Goal: Task Accomplishment & Management: Manage account settings

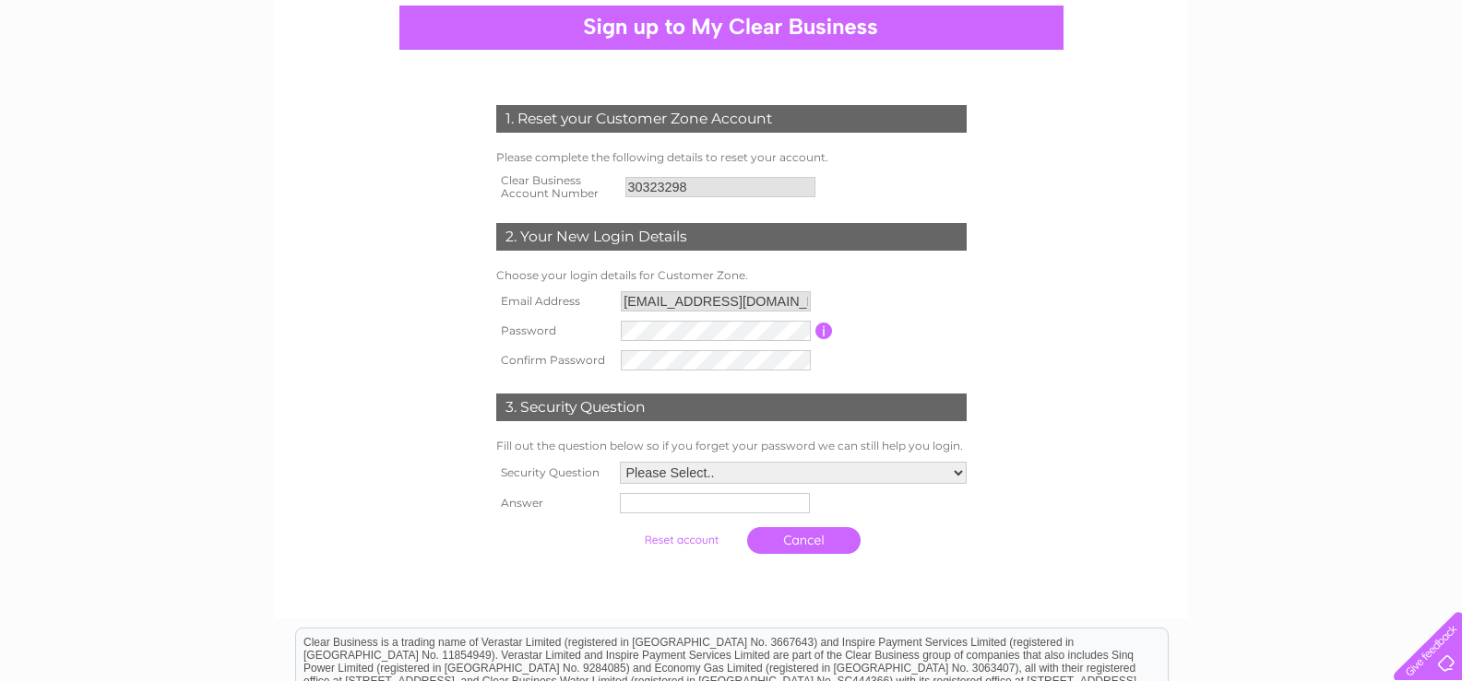
scroll to position [184, 0]
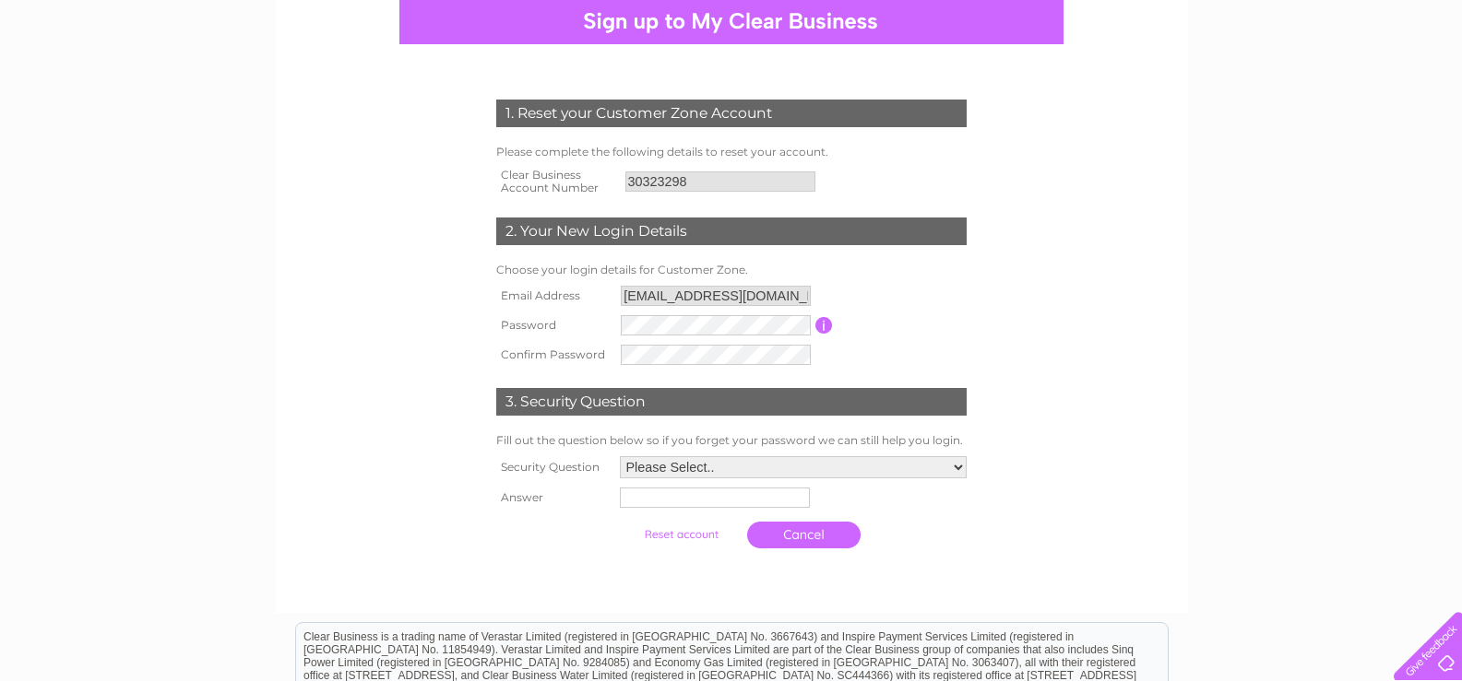
click at [821, 324] on input "button" at bounding box center [824, 325] width 18 height 17
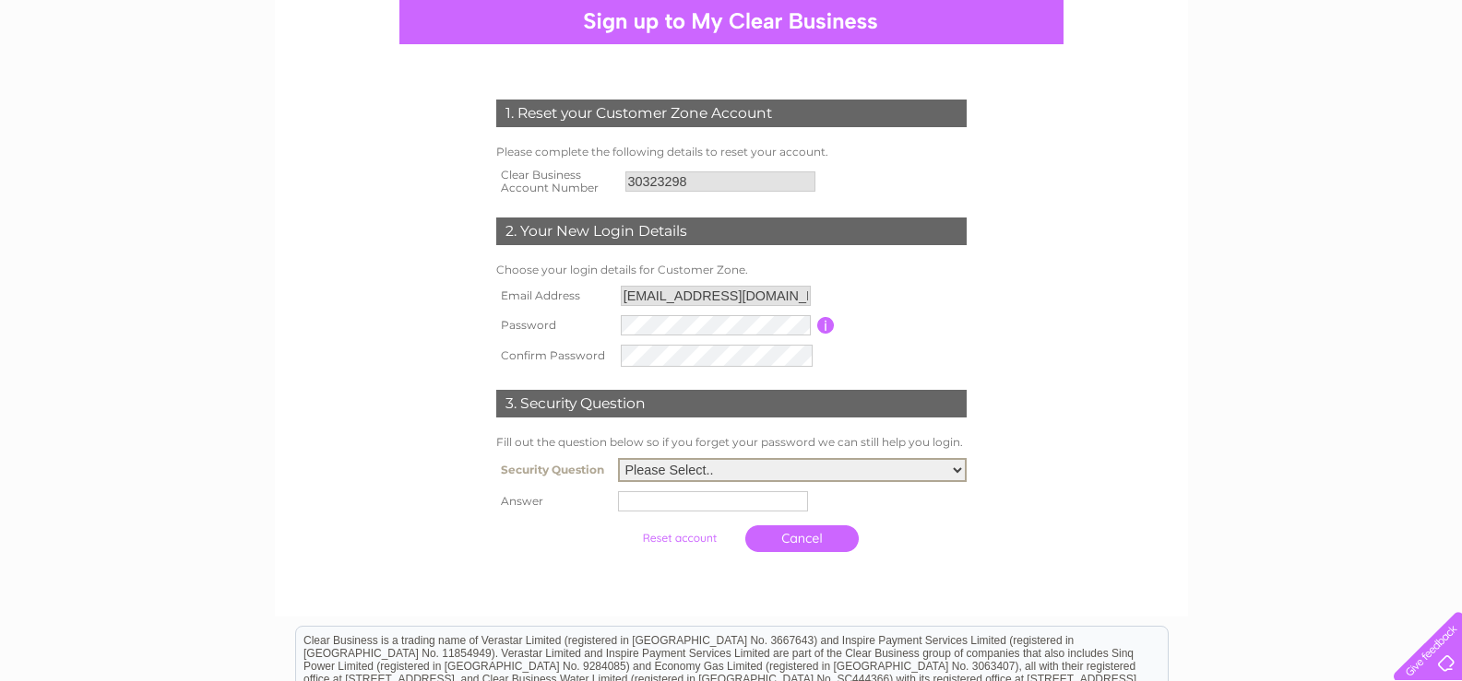
click at [948, 468] on select "Please Select.. In what town or city was your first job? In what town or city d…" at bounding box center [792, 470] width 349 height 24
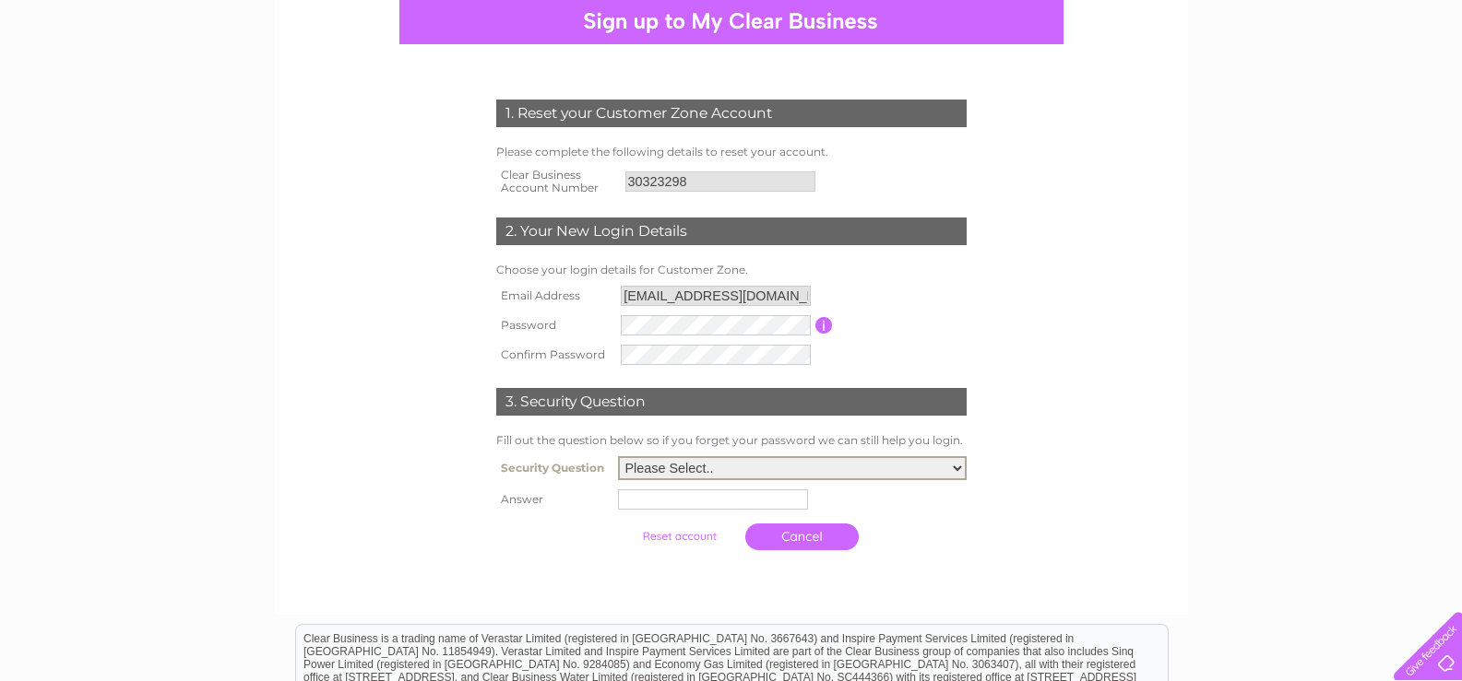
click at [618, 457] on select "Please Select.. In what town or city was your first job? In what town or city d…" at bounding box center [792, 468] width 349 height 24
click at [643, 502] on input "text" at bounding box center [713, 500] width 190 height 20
click at [953, 461] on select "Please Select.. In what town or city was your first job? In what town or city d…" at bounding box center [792, 468] width 349 height 24
select select "5"
click at [618, 457] on select "Please Select.. In what town or city was your first job? In what town or city d…" at bounding box center [792, 468] width 349 height 24
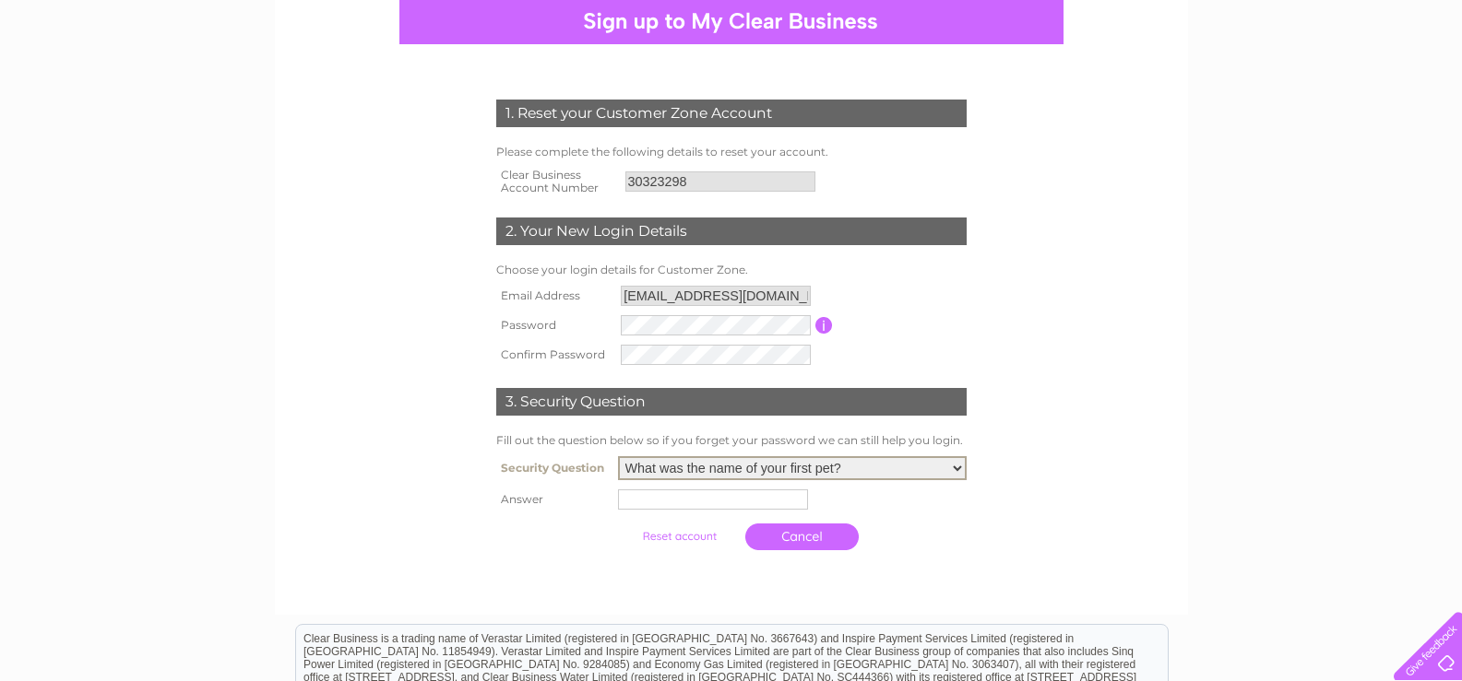
click at [662, 507] on input "text" at bounding box center [713, 500] width 190 height 20
type input "Tiddles"
click at [651, 573] on div at bounding box center [731, 578] width 561 height 37
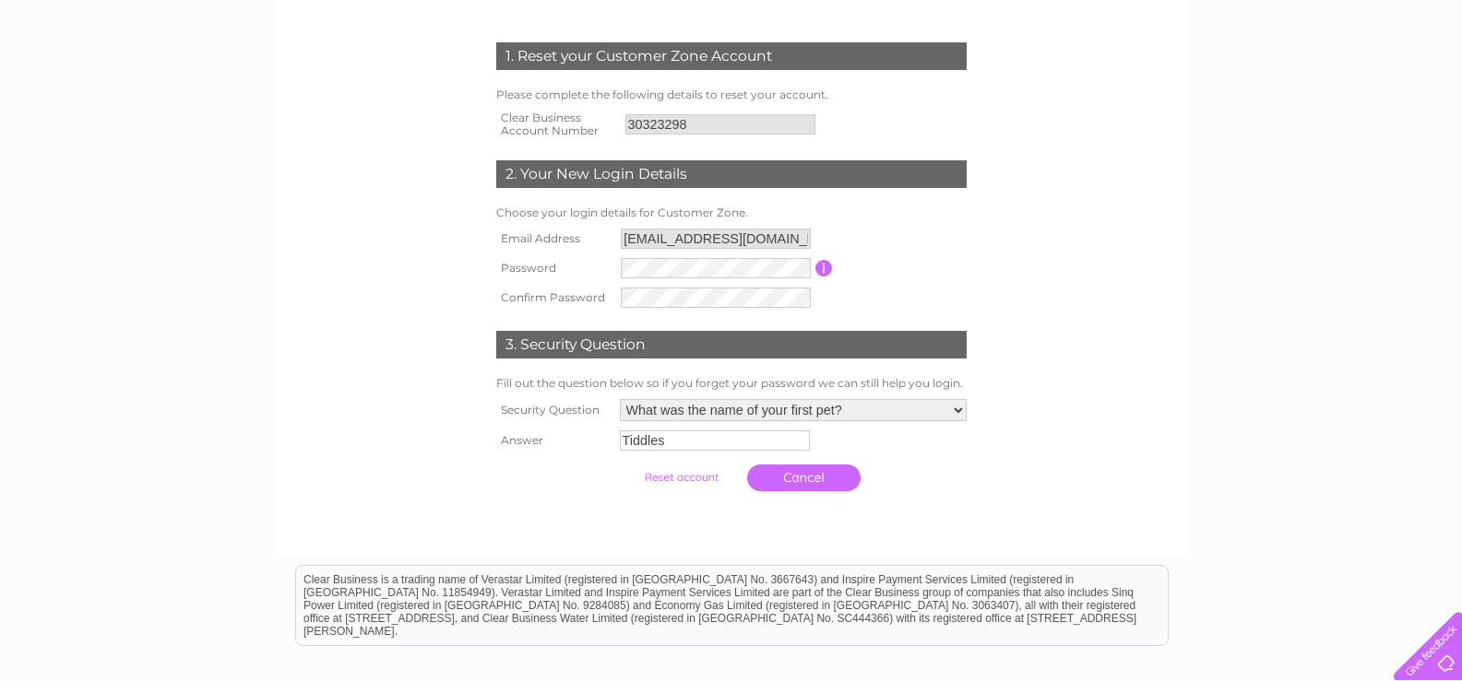
scroll to position [92, 0]
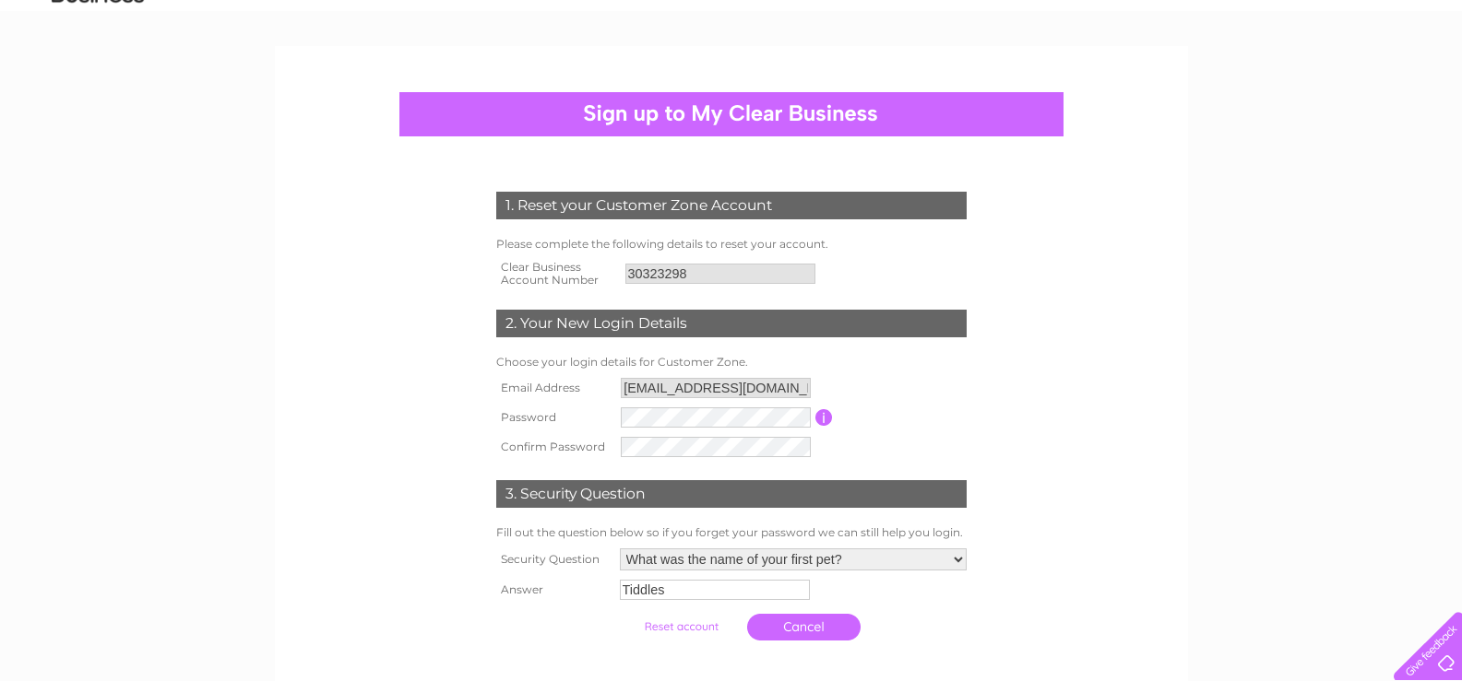
click at [685, 113] on div at bounding box center [731, 114] width 664 height 44
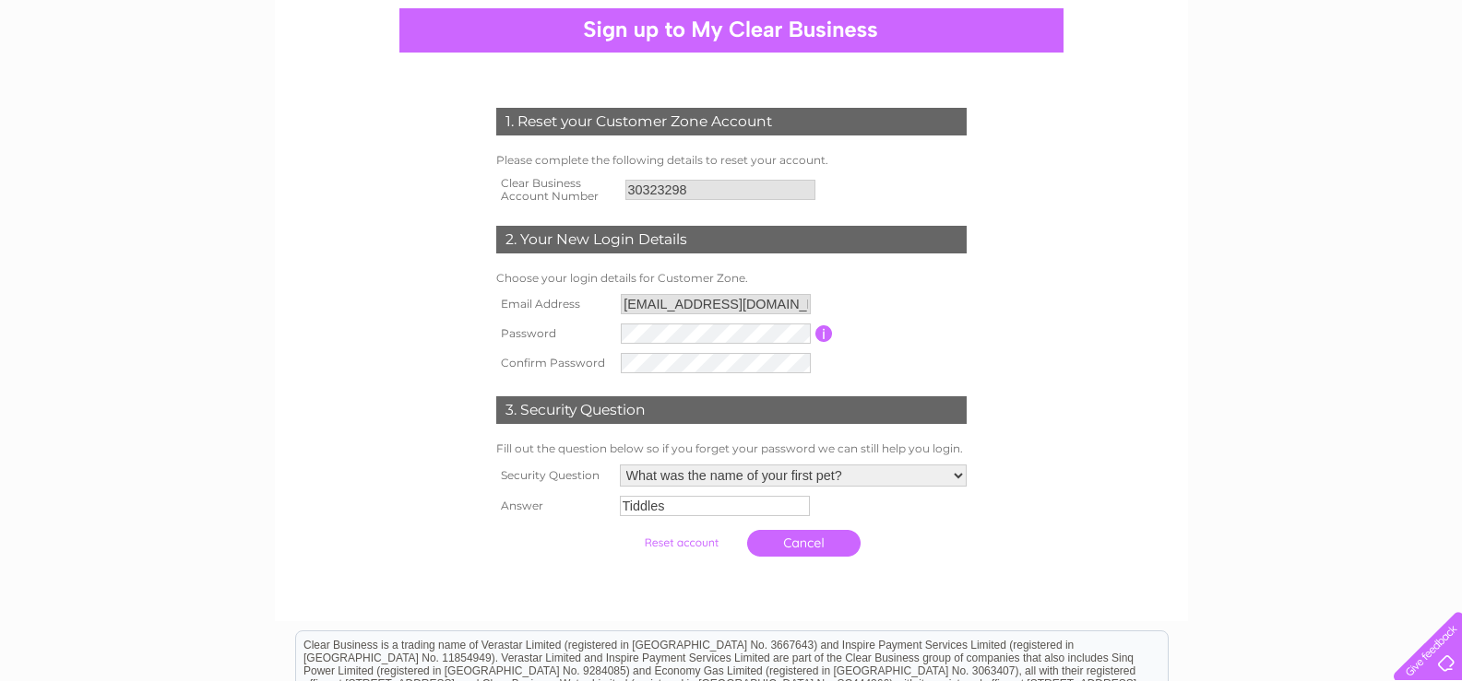
scroll to position [277, 0]
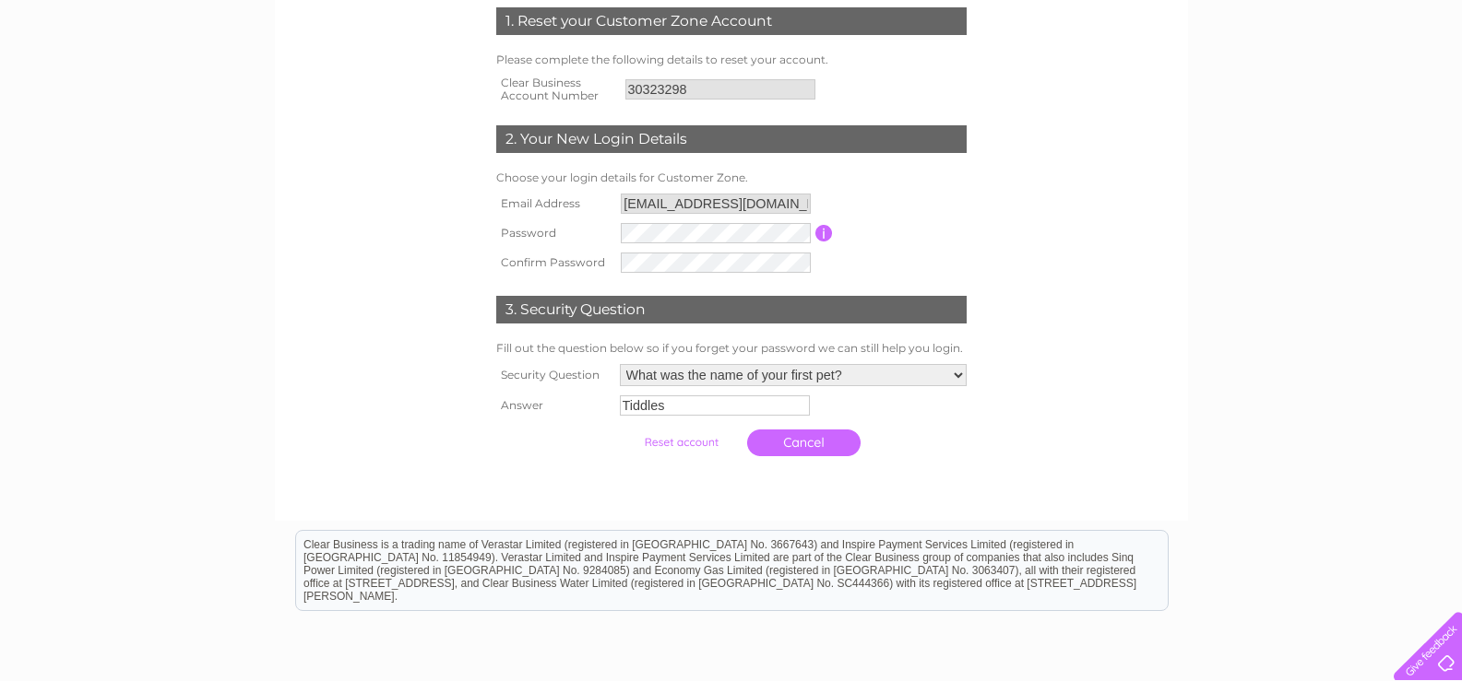
click at [819, 231] on input "button" at bounding box center [824, 233] width 18 height 17
click at [804, 448] on link "Cancel" at bounding box center [803, 443] width 113 height 27
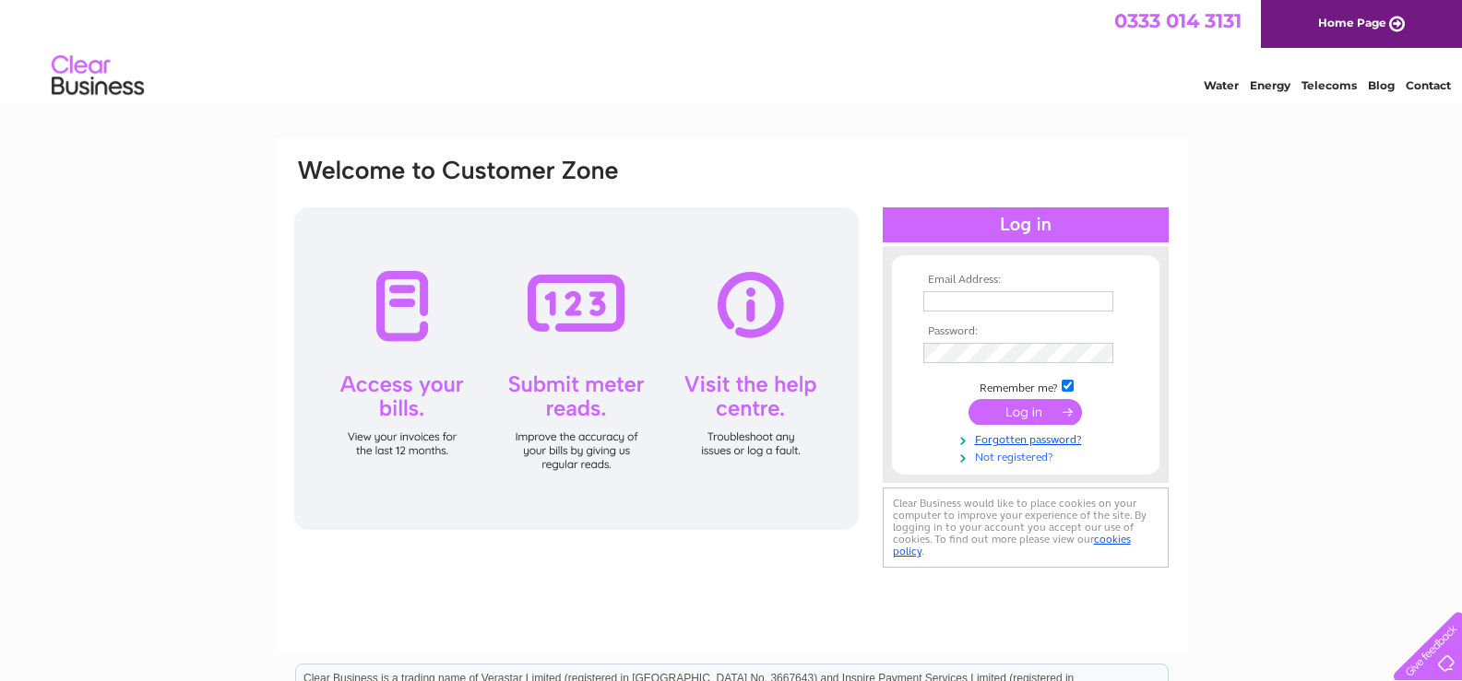
click at [1002, 453] on link "Not registered?" at bounding box center [1027, 456] width 209 height 18
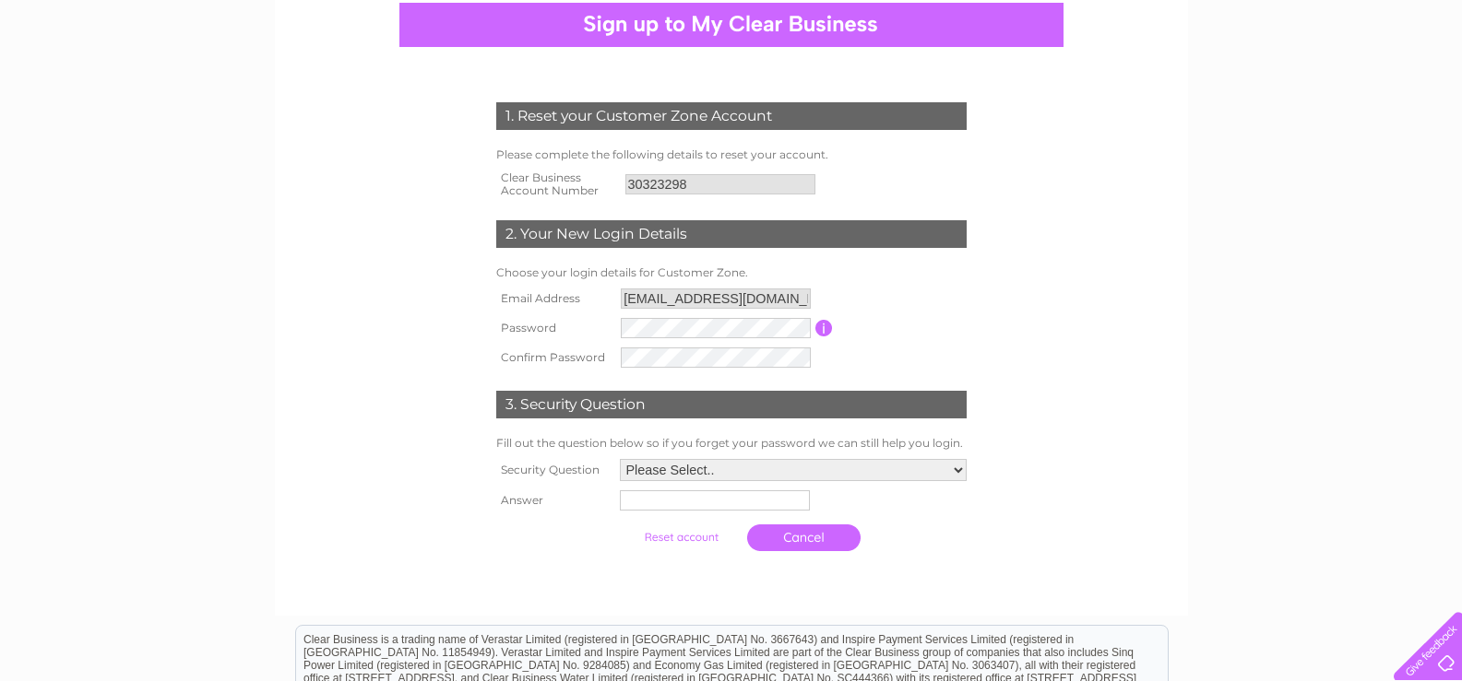
scroll to position [184, 0]
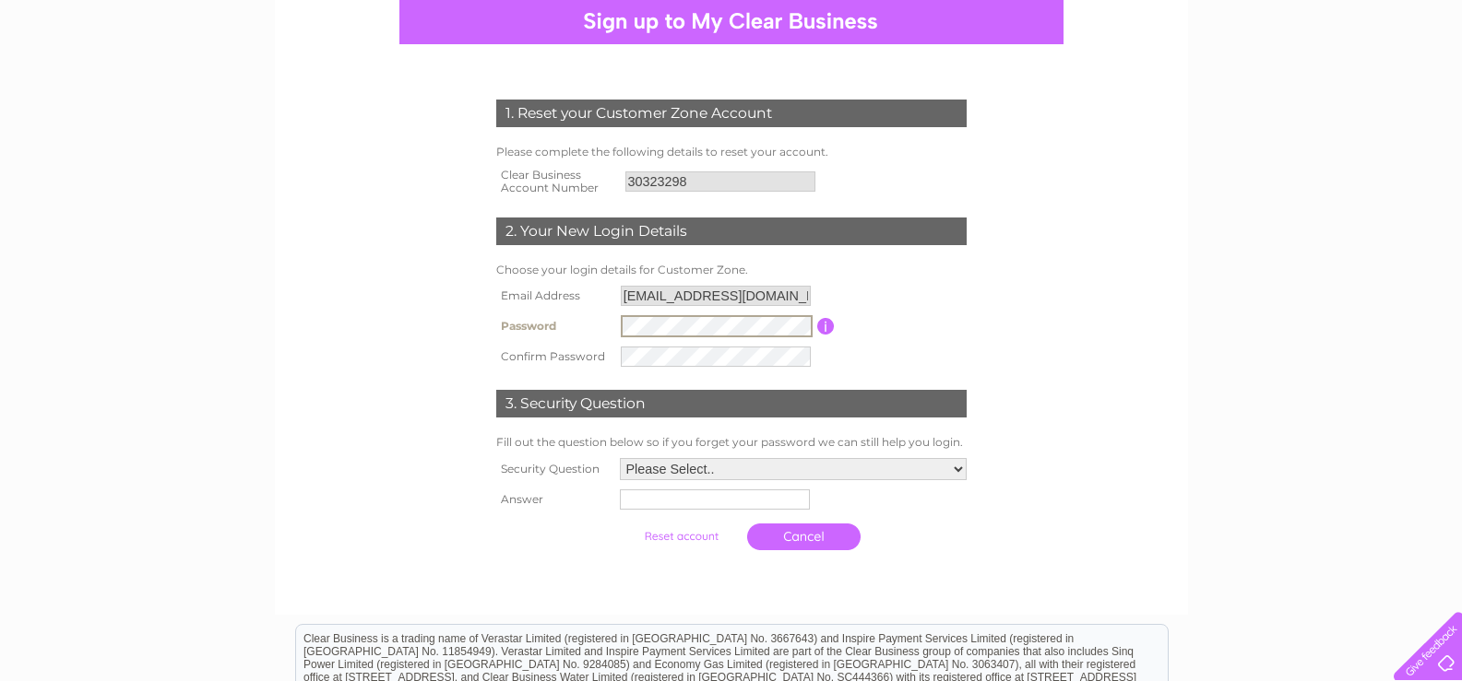
click at [929, 468] on select "Please Select.. In what town or city was your first job? In what town or city d…" at bounding box center [793, 469] width 347 height 22
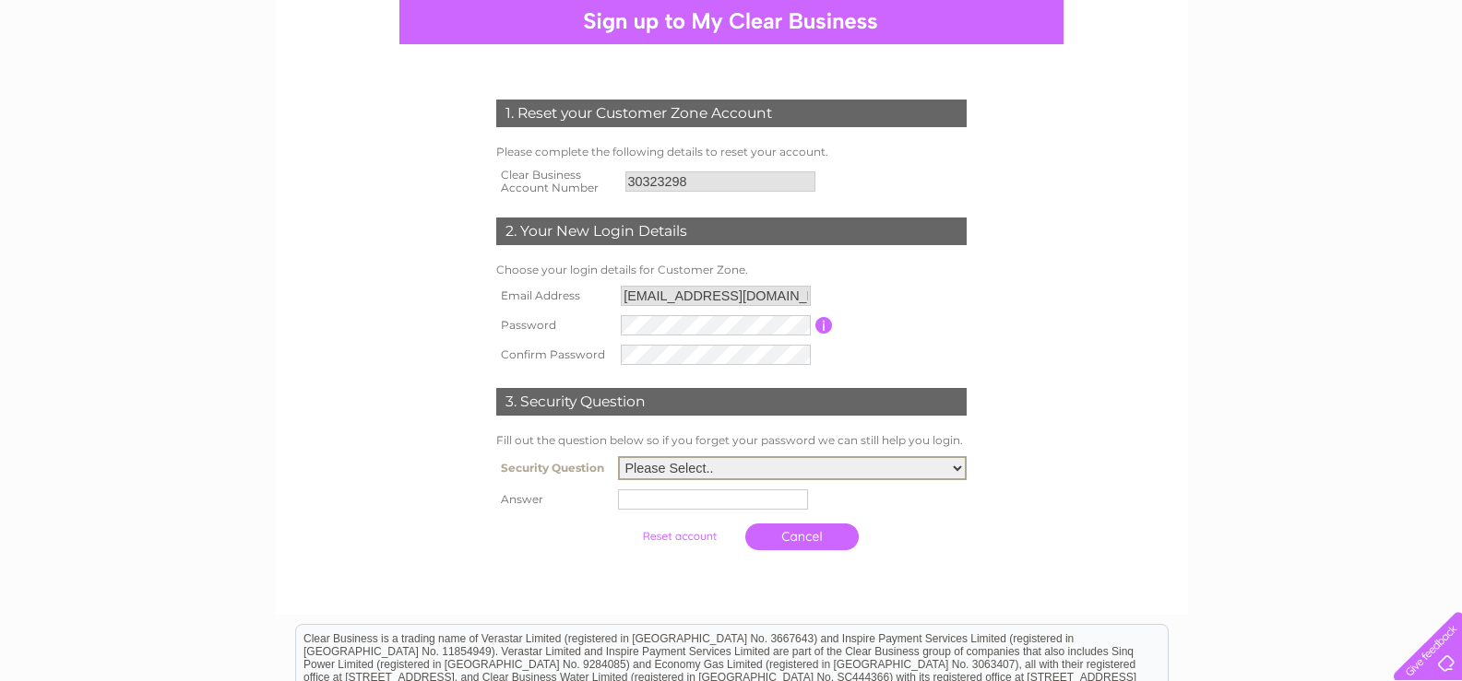
select select "5"
click at [618, 457] on select "Please Select.. In what town or city was your first job? In what town or city d…" at bounding box center [792, 468] width 349 height 24
click at [667, 502] on input "text" at bounding box center [713, 500] width 190 height 20
type input "Tiddles"
click at [666, 534] on input "submit" at bounding box center [680, 535] width 113 height 26
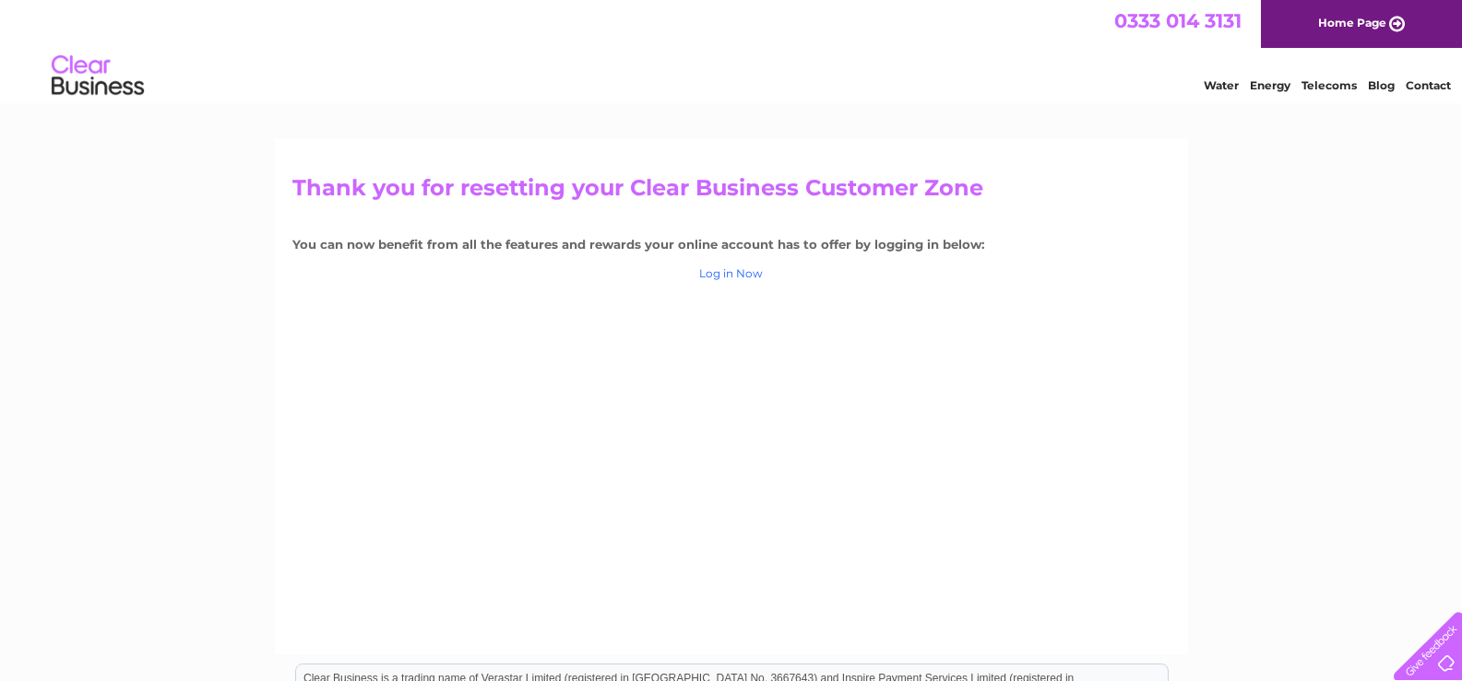
click at [740, 278] on link "Log in Now" at bounding box center [731, 273] width 64 height 14
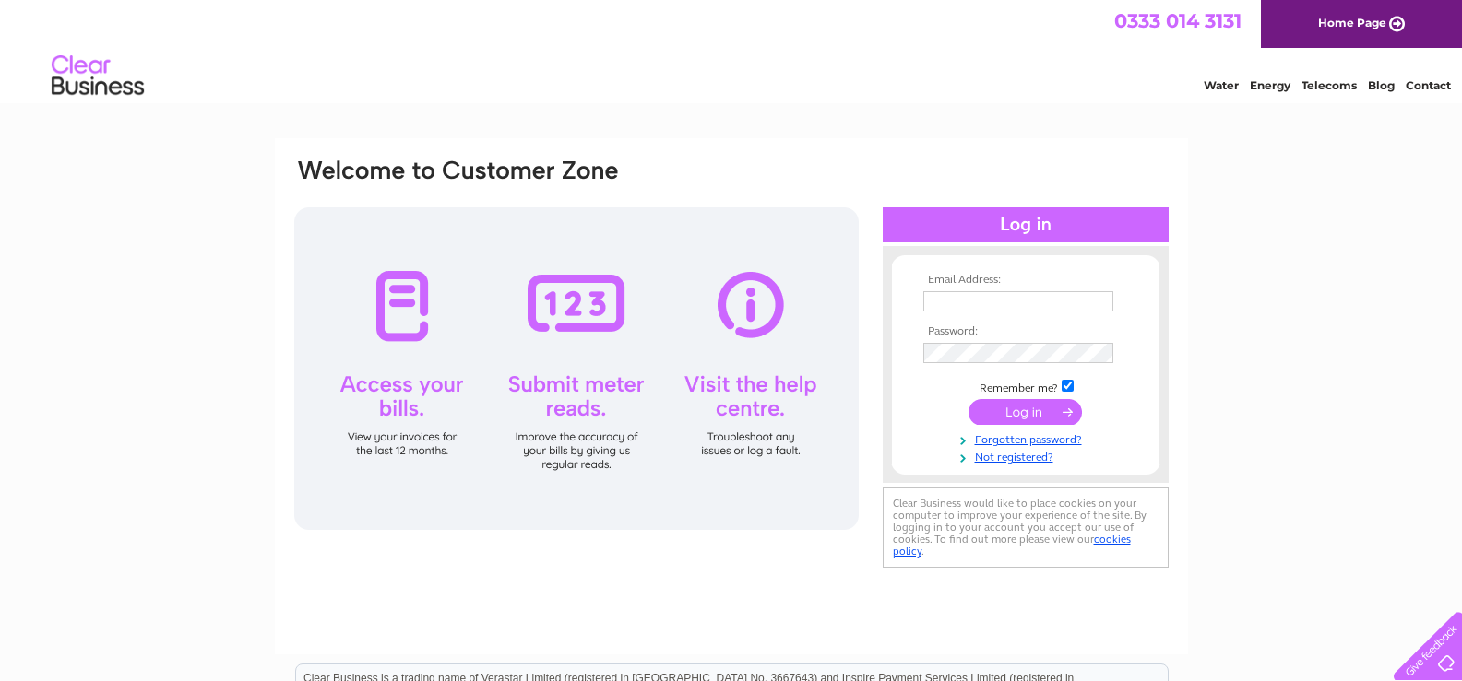
click at [978, 300] on input "text" at bounding box center [1018, 301] width 190 height 20
type input "[EMAIL_ADDRESS][DOMAIN_NAME]"
click at [1002, 408] on input "submit" at bounding box center [1024, 414] width 113 height 26
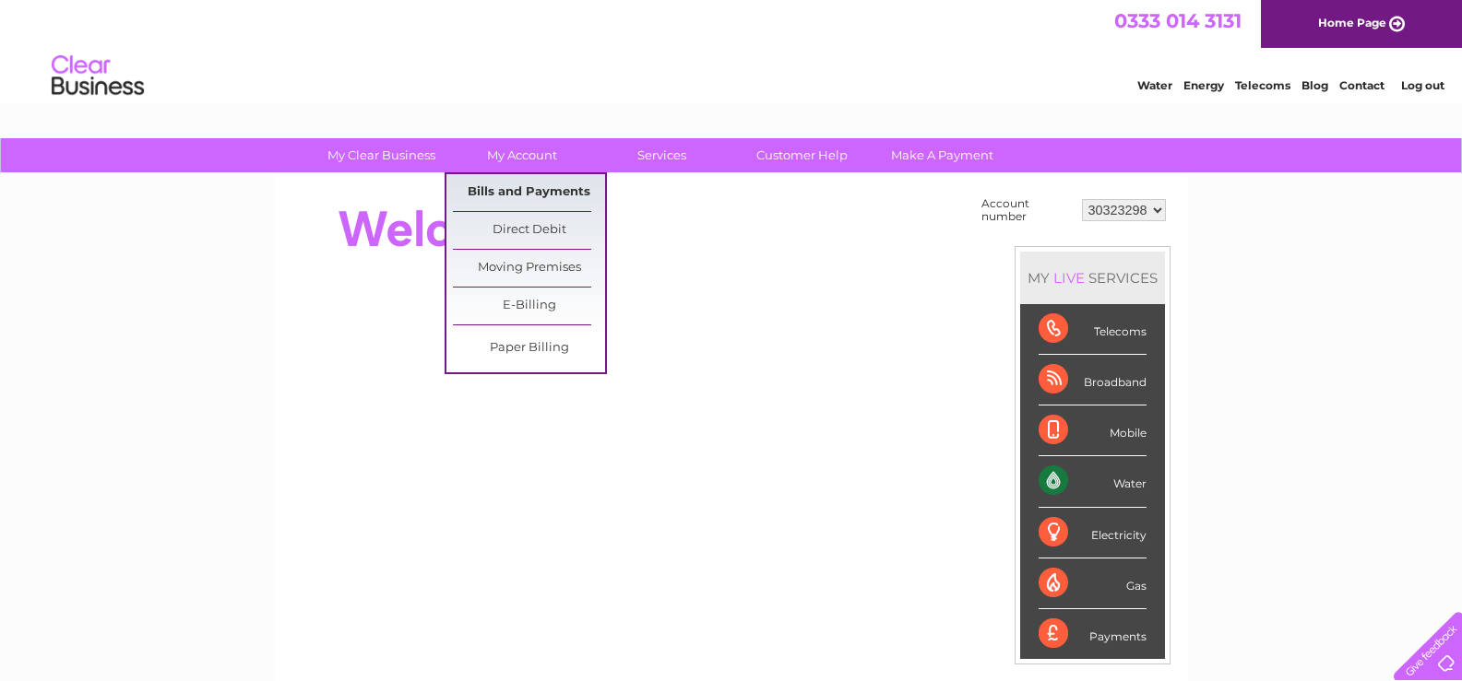
click at [524, 195] on link "Bills and Payments" at bounding box center [529, 192] width 152 height 37
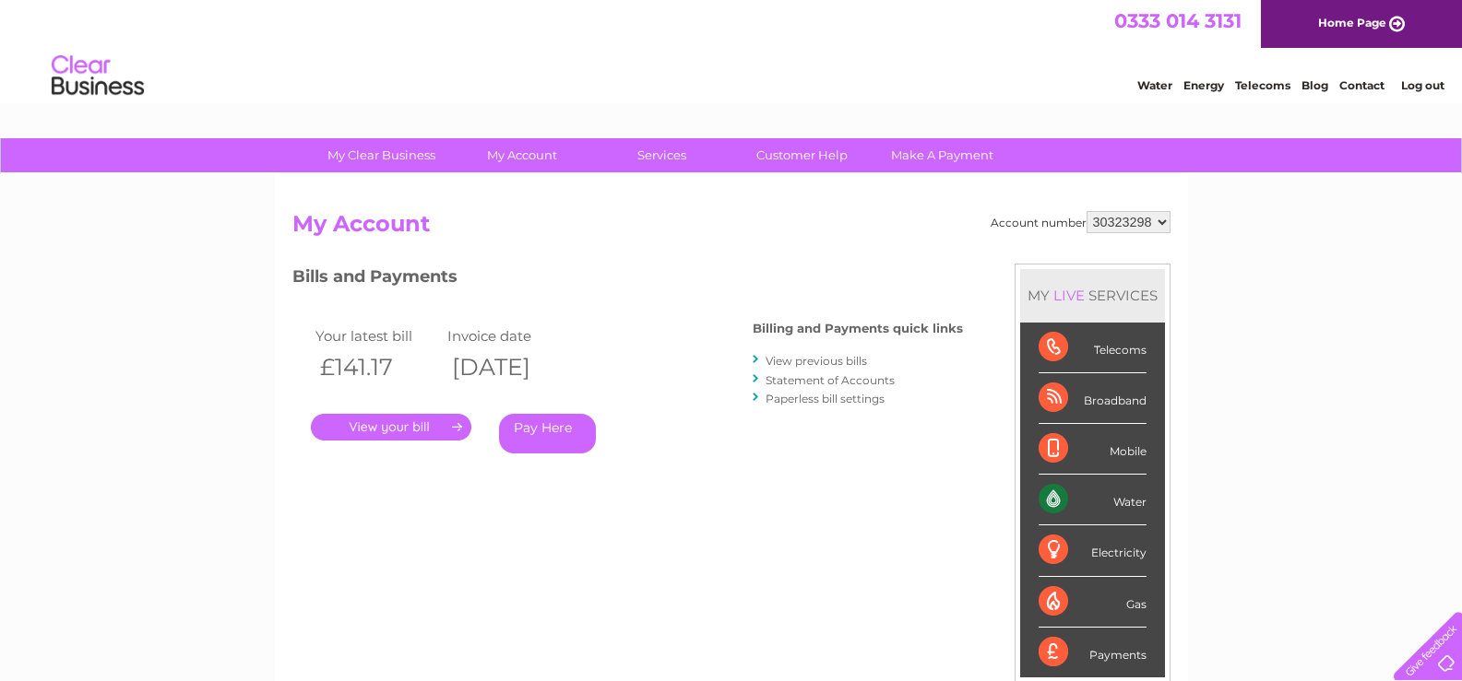
click at [1414, 83] on link "Log out" at bounding box center [1422, 85] width 43 height 14
